Goal: Task Accomplishment & Management: Use online tool/utility

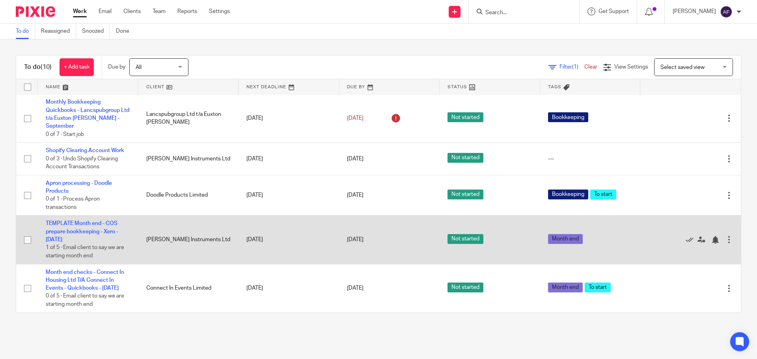
scroll to position [191, 0]
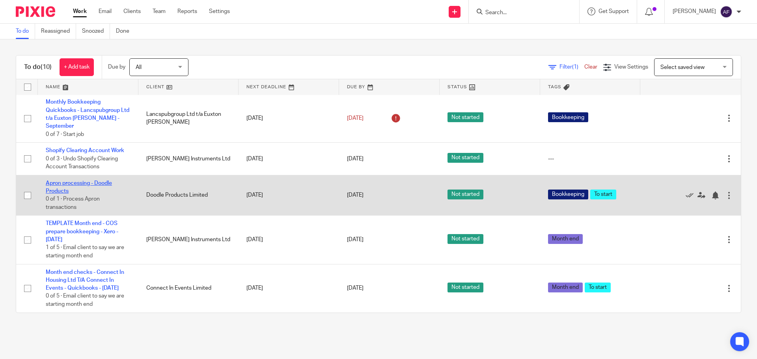
click at [87, 180] on link "Apron processing - Doodle Products" at bounding box center [79, 186] width 66 height 13
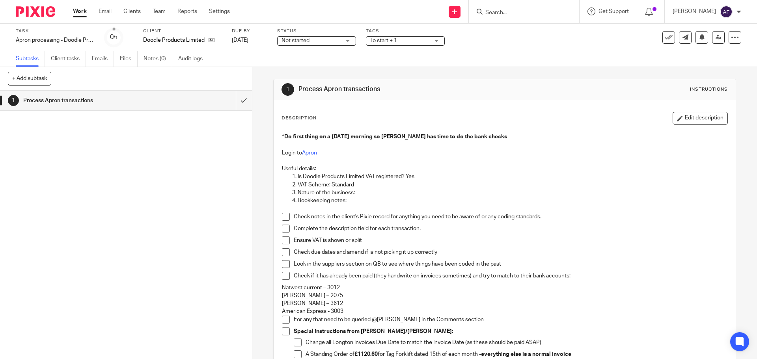
click at [426, 116] on div "Description Edit description" at bounding box center [504, 118] width 446 height 13
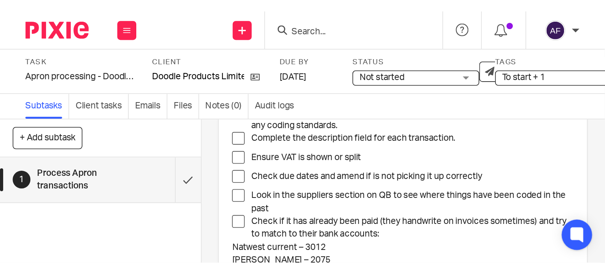
scroll to position [158, 0]
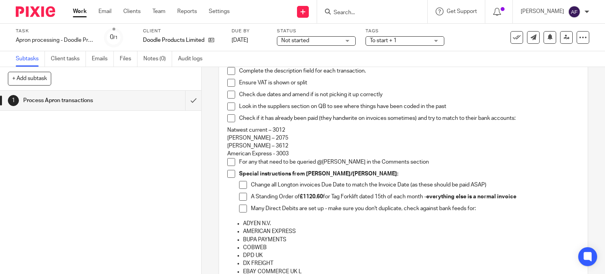
click at [320, 229] on p "AMERICAN EXPRESS" at bounding box center [411, 231] width 337 height 8
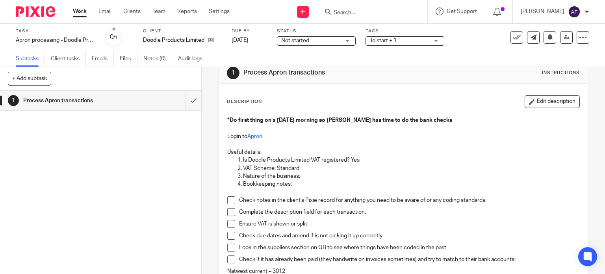
scroll to position [0, 0]
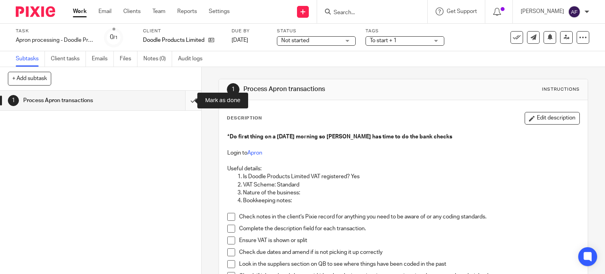
click at [187, 103] on input "submit" at bounding box center [100, 101] width 201 height 20
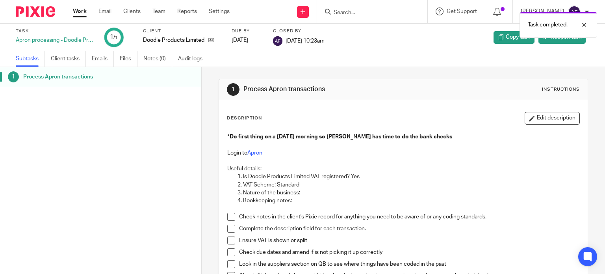
click at [77, 12] on link "Work" at bounding box center [80, 11] width 14 height 8
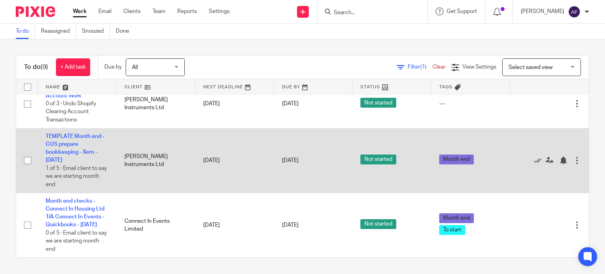
scroll to position [285, 0]
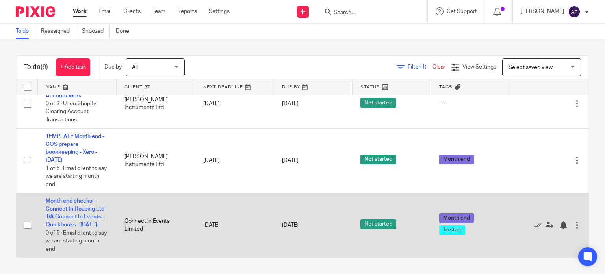
click at [85, 198] on link "Month end checks - Connect In Housing Ltd T/A Connect In Events - Quickbooks - …" at bounding box center [75, 213] width 59 height 30
click at [82, 208] on link "Month end checks - Connect In Housing Ltd T/A Connect In Events - Quickbooks - …" at bounding box center [75, 213] width 59 height 30
click at [82, 197] on td "Month end checks - Connect In Housing Ltd T/A Connect In Events - Quickbooks - …" at bounding box center [77, 225] width 79 height 64
click at [81, 202] on link "Month end checks - Connect In Housing Ltd T/A Connect In Events - Quickbooks - …" at bounding box center [75, 213] width 59 height 30
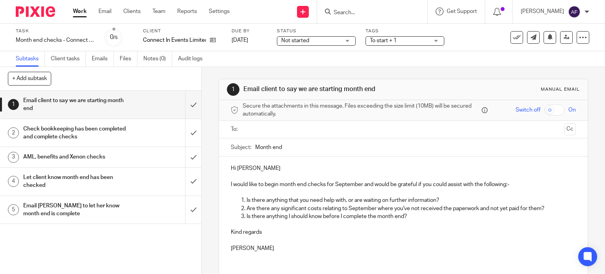
click at [405, 167] on p "Hi David" at bounding box center [404, 168] width 346 height 8
click at [280, 220] on p at bounding box center [404, 224] width 346 height 8
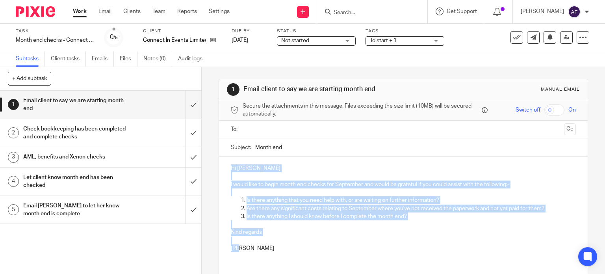
drag, startPoint x: 249, startPoint y: 247, endPoint x: 227, endPoint y: 167, distance: 83.0
click at [227, 167] on div "Hi David I would like to begin month end checks for September and would be grat…" at bounding box center [403, 207] width 369 height 102
copy div "Hi David I would like to begin month end checks for September and would be grat…"
click at [341, 246] on p "Amy" at bounding box center [404, 248] width 346 height 8
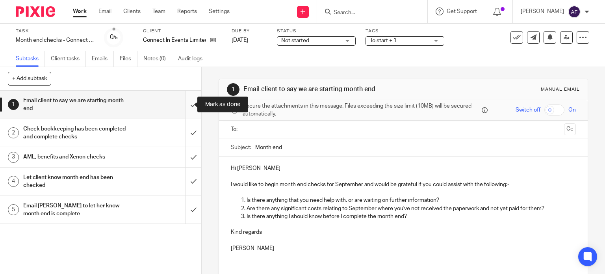
click at [189, 105] on input "submit" at bounding box center [100, 105] width 201 height 28
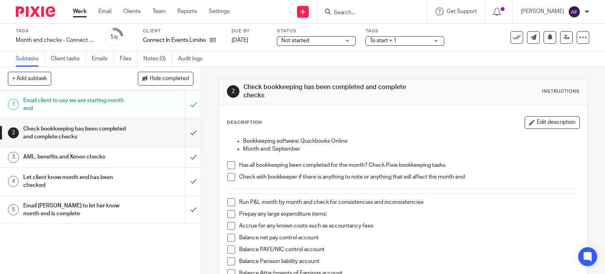
click at [69, 14] on div "Work Email Clients Team Reports Settings Work Email Clients Team Reports Settin…" at bounding box center [153, 11] width 177 height 23
click at [78, 13] on link "Work" at bounding box center [80, 11] width 14 height 8
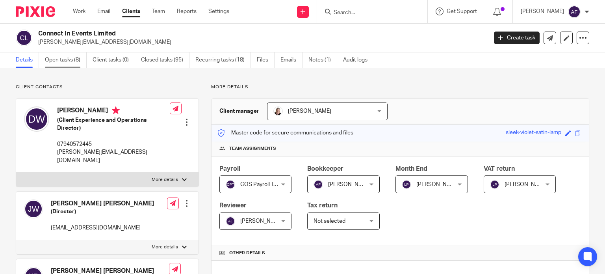
click at [60, 64] on link "Open tasks (8)" at bounding box center [66, 59] width 42 height 15
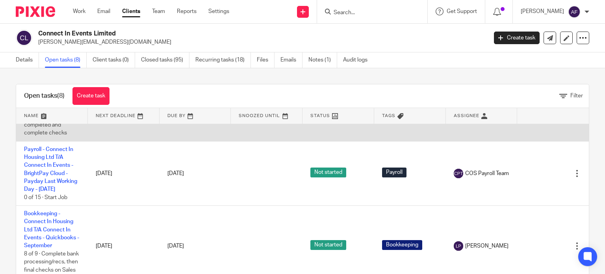
scroll to position [28, 0]
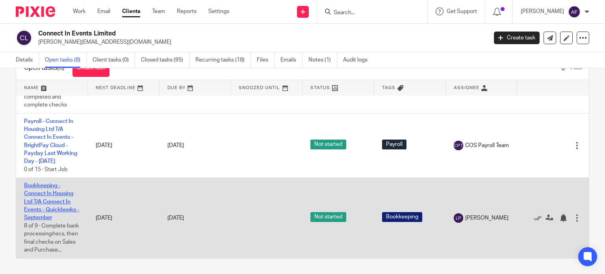
click at [50, 192] on link "Bookkeeping - Connect In Housing Ltd T/A Connect In Events - Quickbooks - Septe…" at bounding box center [51, 201] width 55 height 37
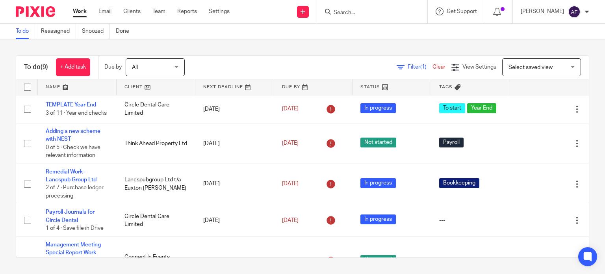
click at [285, 53] on div "To do (9) + Add task Due by All All [DATE] [DATE] This week Next week This mont…" at bounding box center [302, 156] width 605 height 234
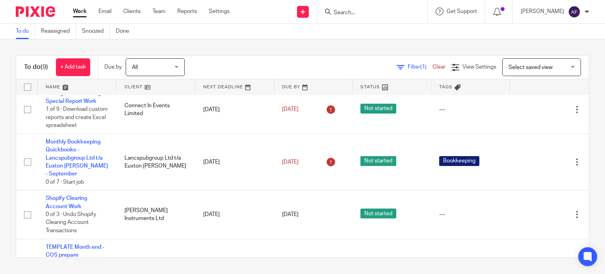
scroll to position [165, 0]
